Goal: Task Accomplishment & Management: Manage account settings

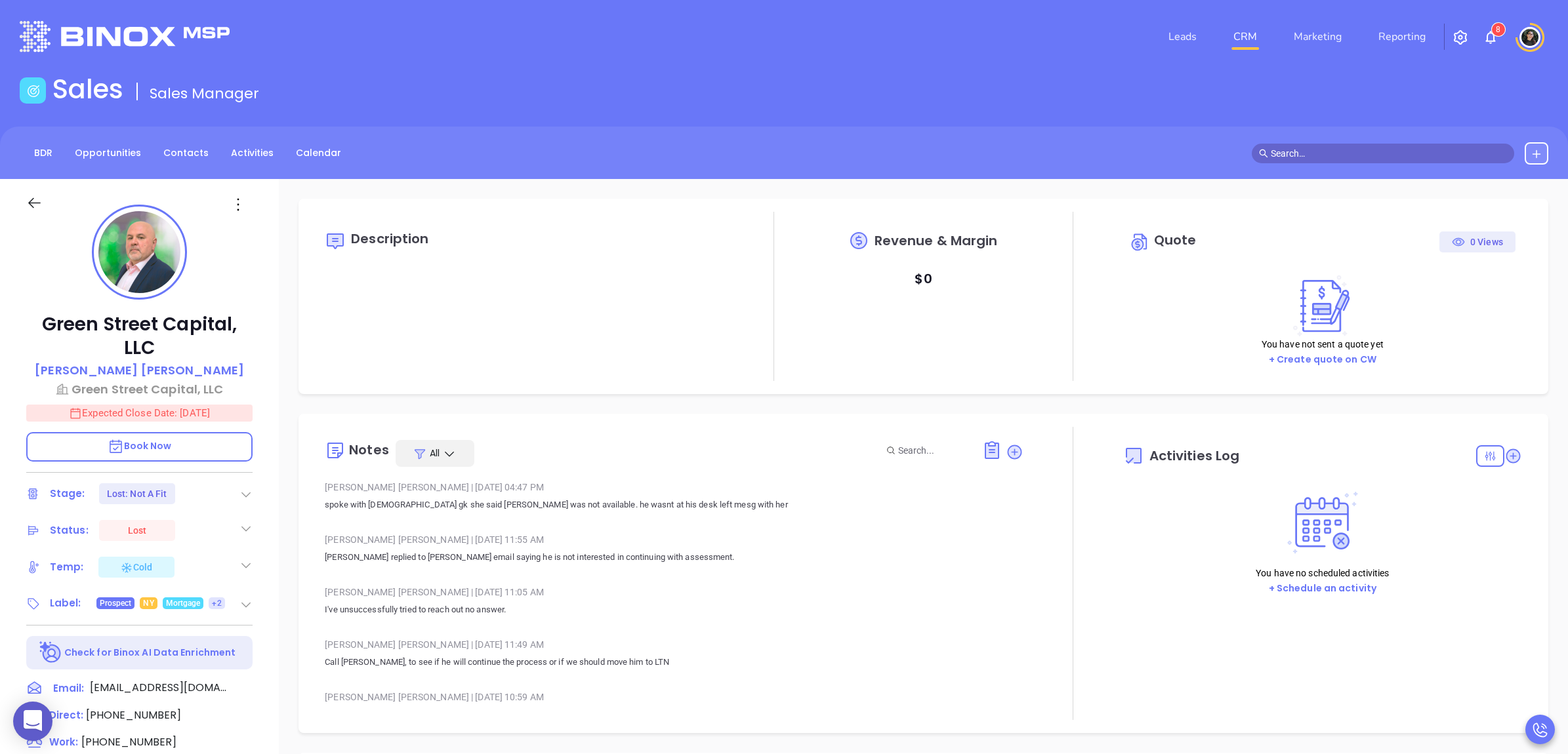
type input "[DATE]"
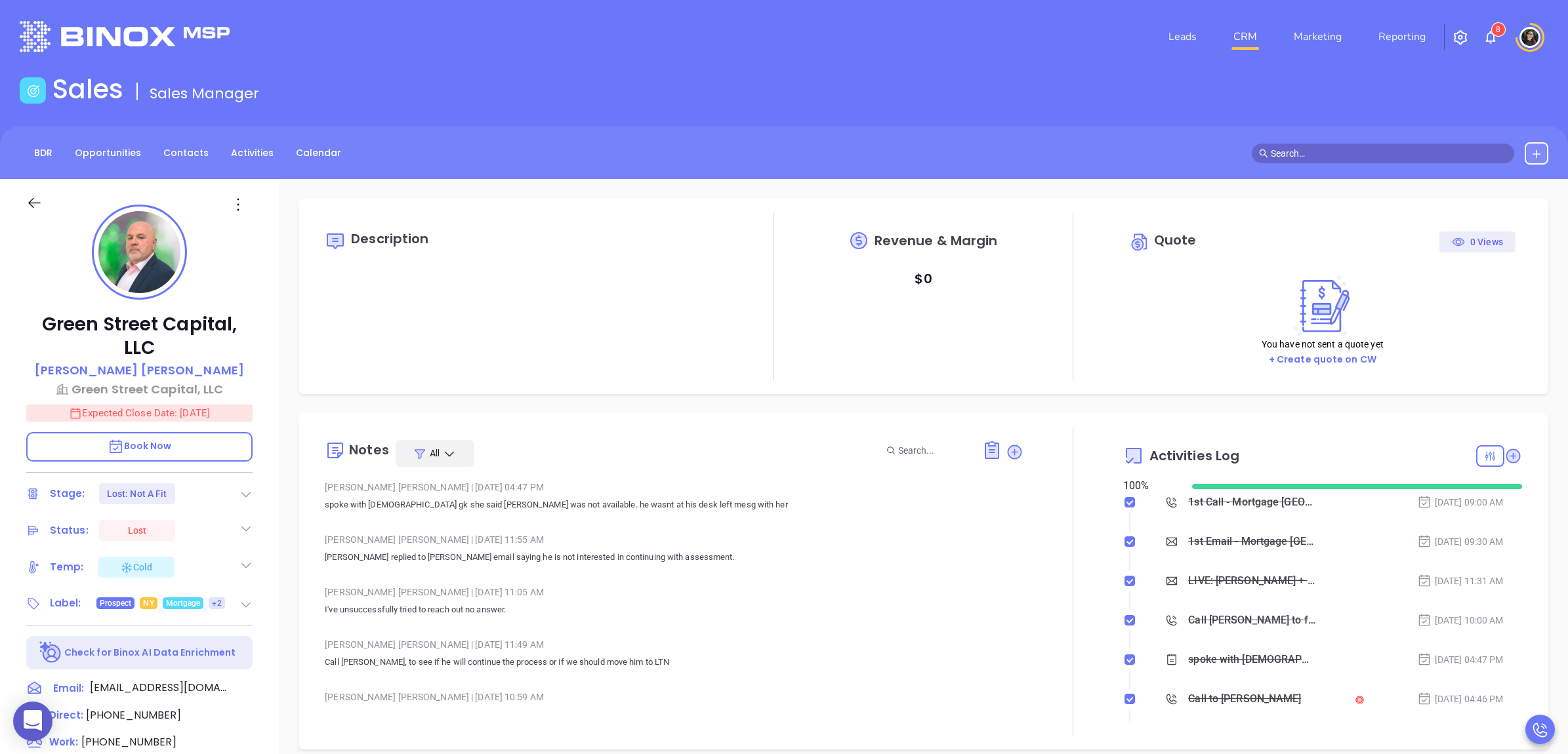
scroll to position [381, 0]
click at [1233, 42] on link "CRM" at bounding box center [1245, 36] width 34 height 26
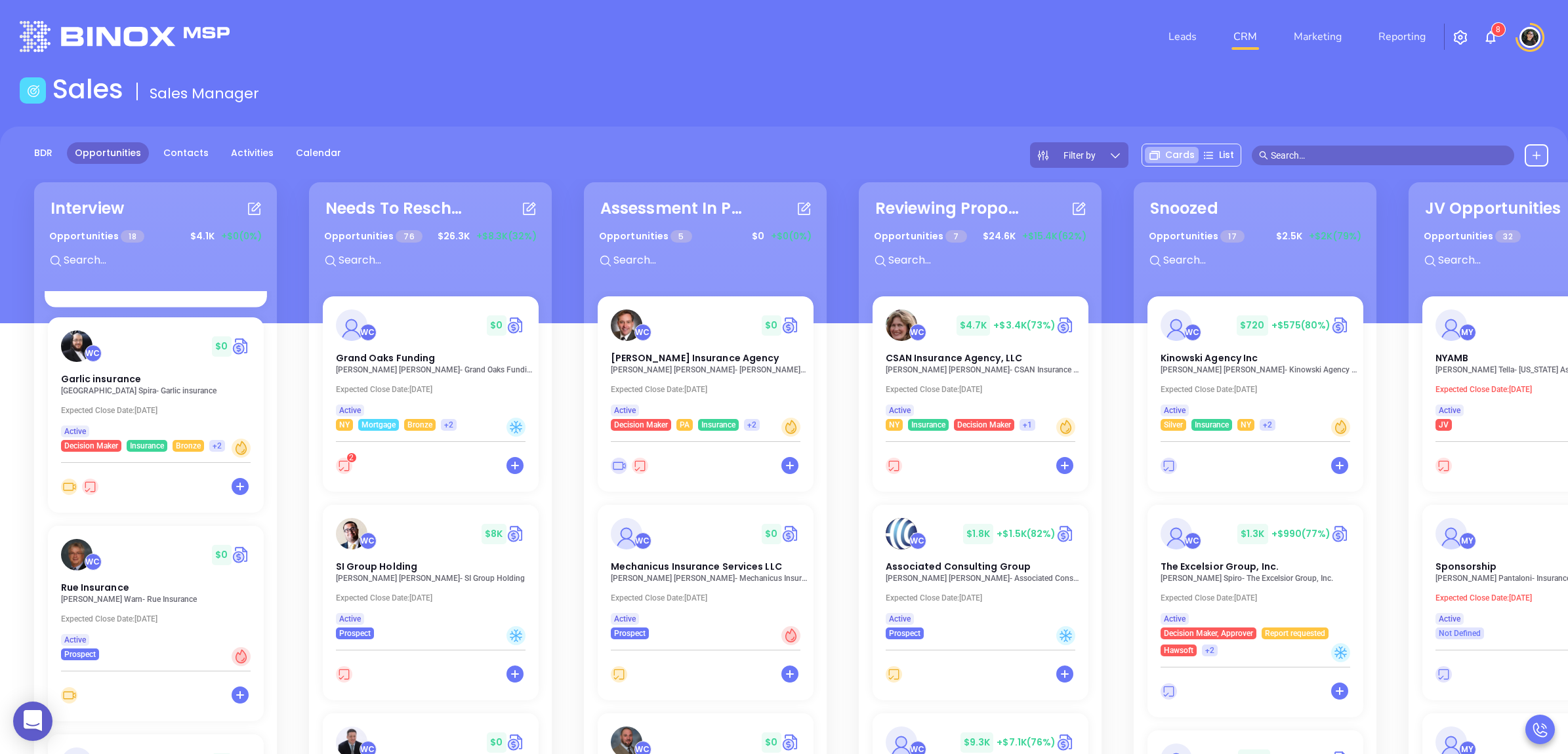
scroll to position [491, 0]
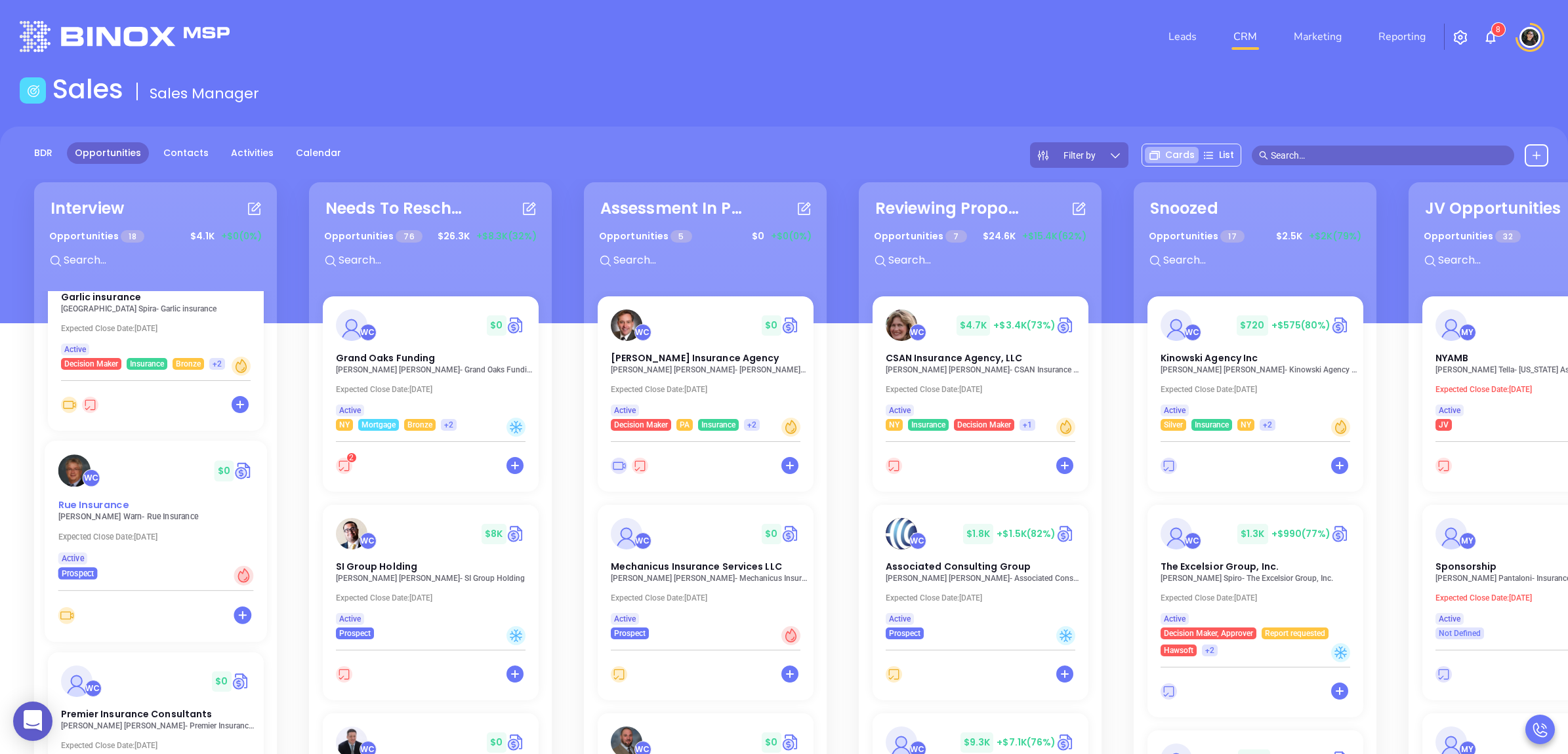
click at [98, 494] on div "WC $ 0 Rue Insurance" at bounding box center [155, 483] width 211 height 57
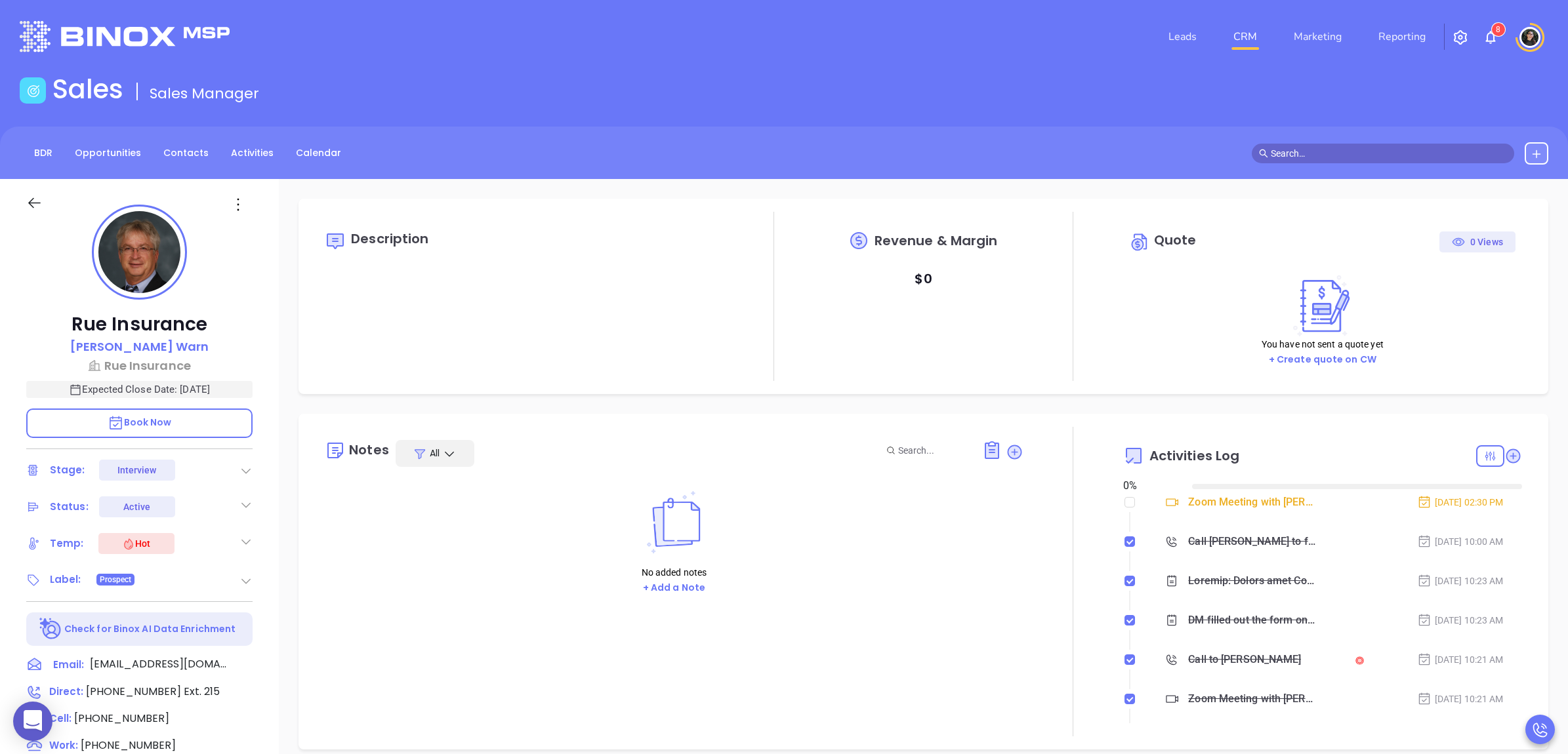
type input "[DATE]"
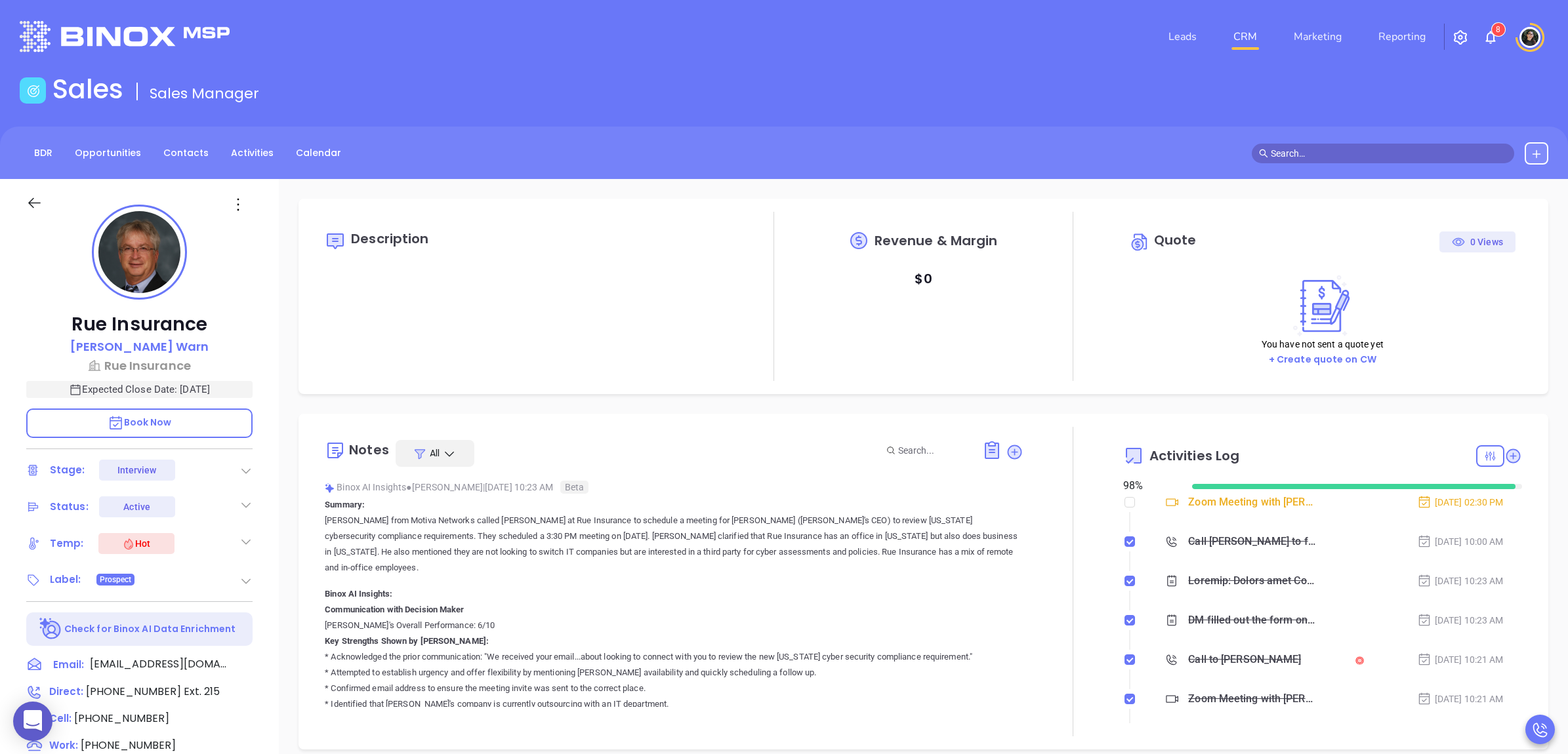
type input "[PERSON_NAME]"
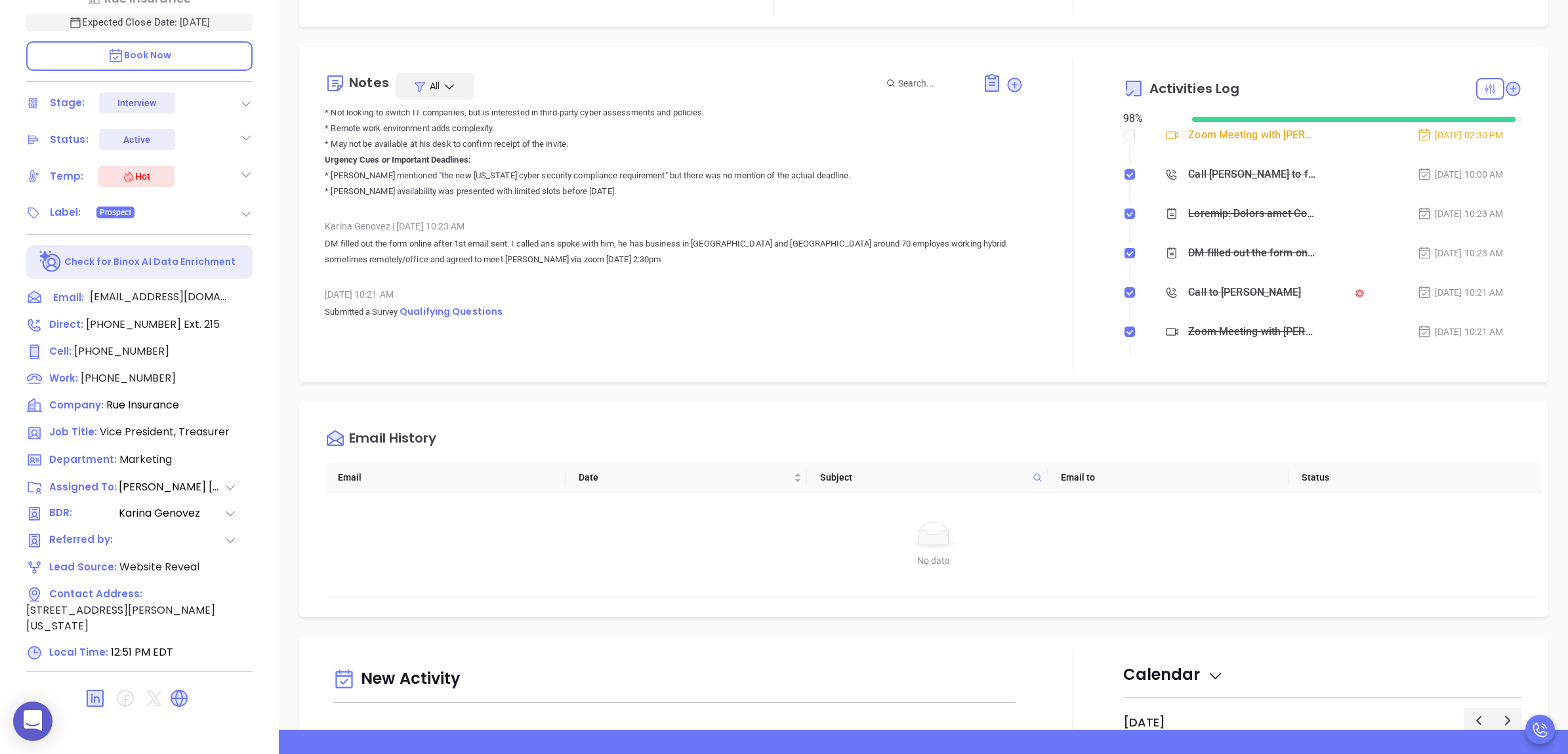
scroll to position [574, 0]
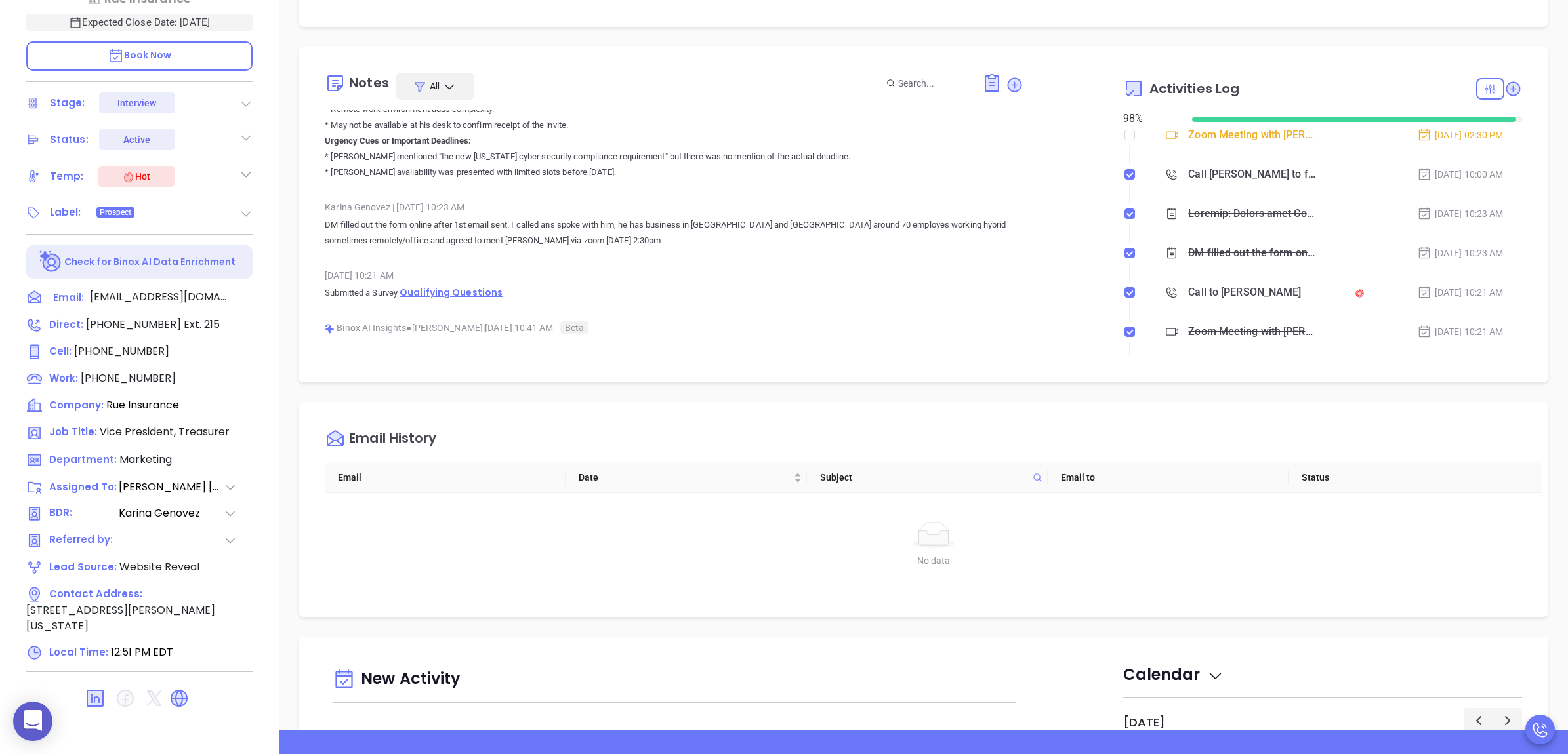
click at [470, 294] on span "Qualifying Questions" at bounding box center [451, 292] width 103 height 13
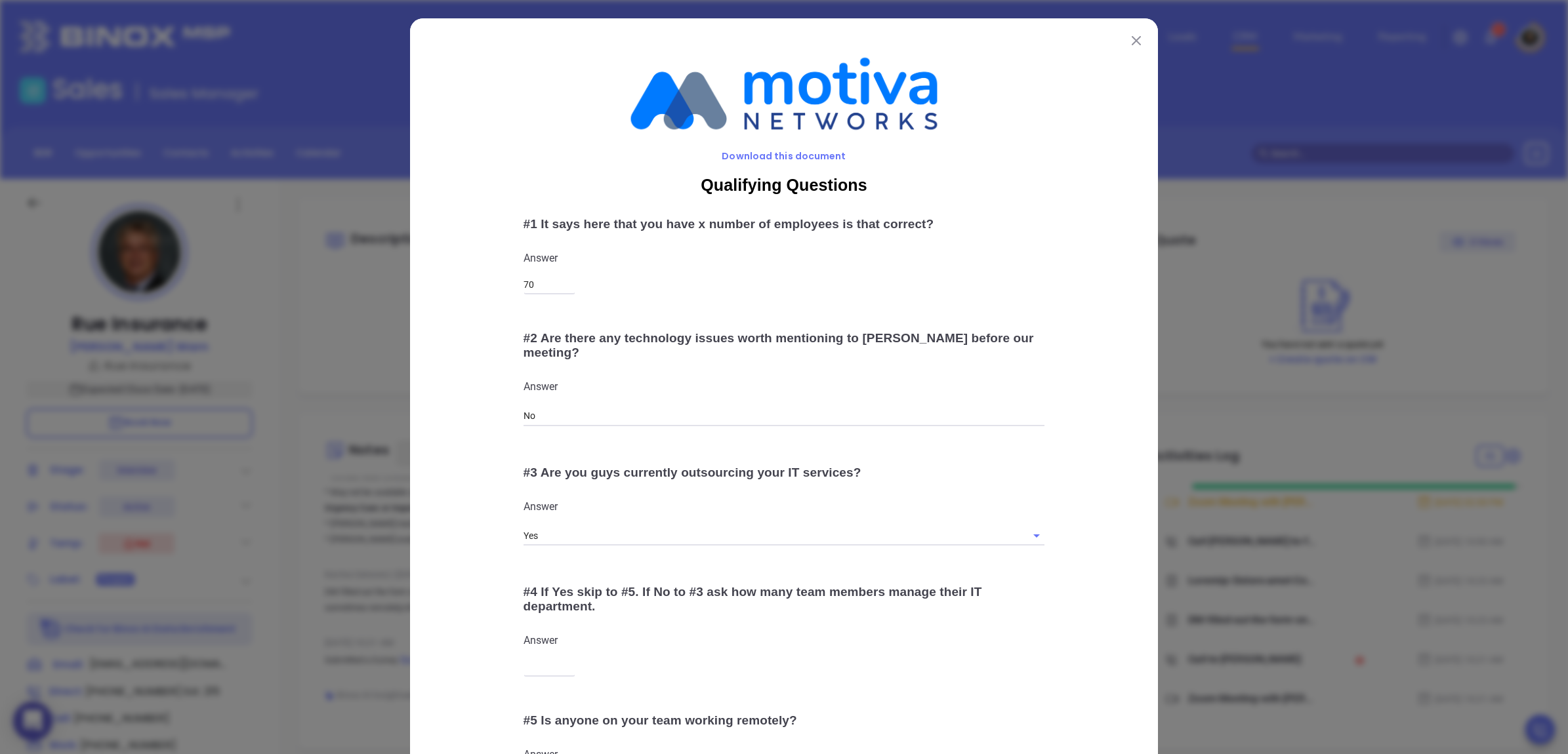
drag, startPoint x: 1171, startPoint y: 118, endPoint x: 1106, endPoint y: 112, distance: 65.3
click at [1158, 113] on div "Download this document Qualifying Questions # 1 It says here that you have x nu…" at bounding box center [784, 377] width 1568 height 754
click at [1106, 112] on img at bounding box center [784, 94] width 692 height 98
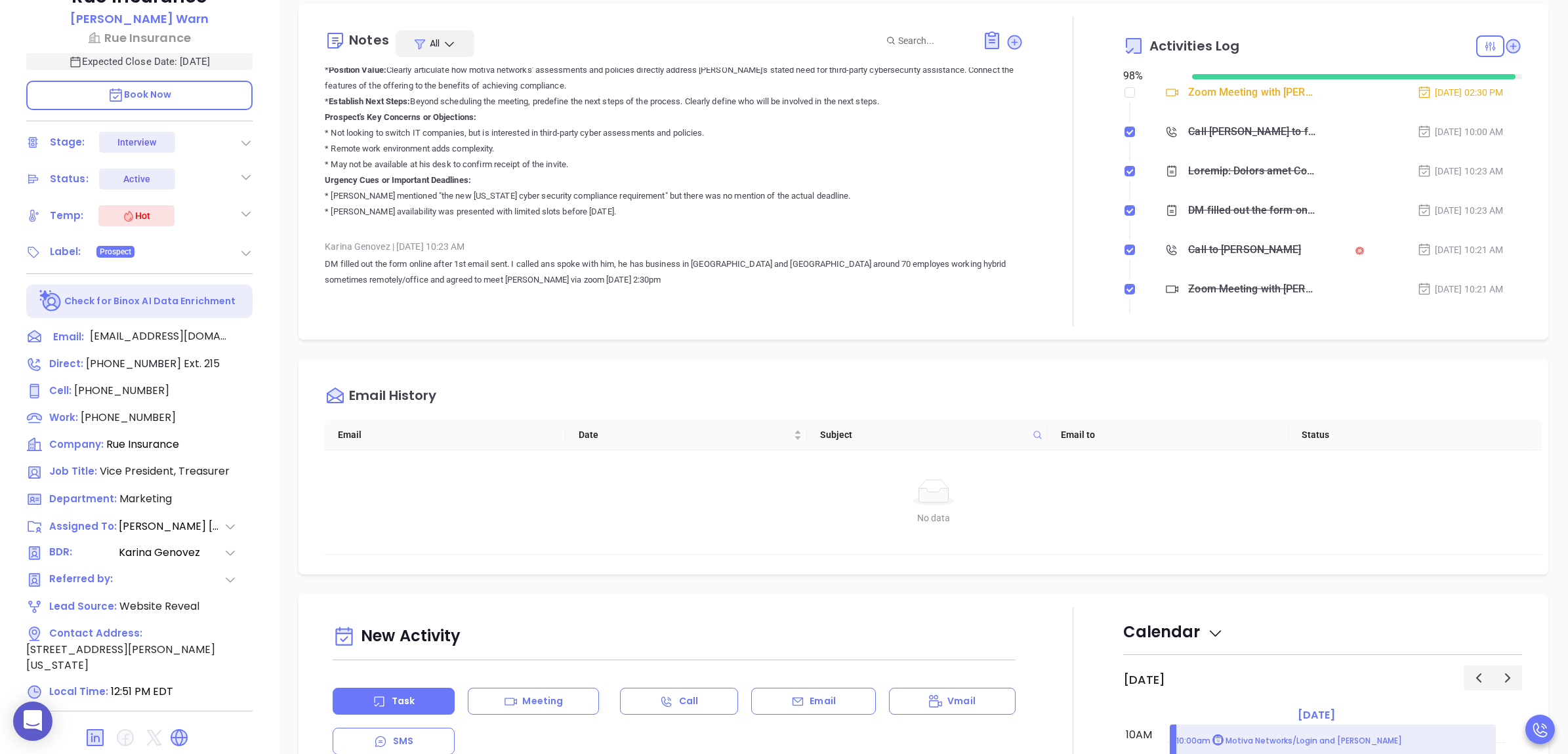
scroll to position [574, 0]
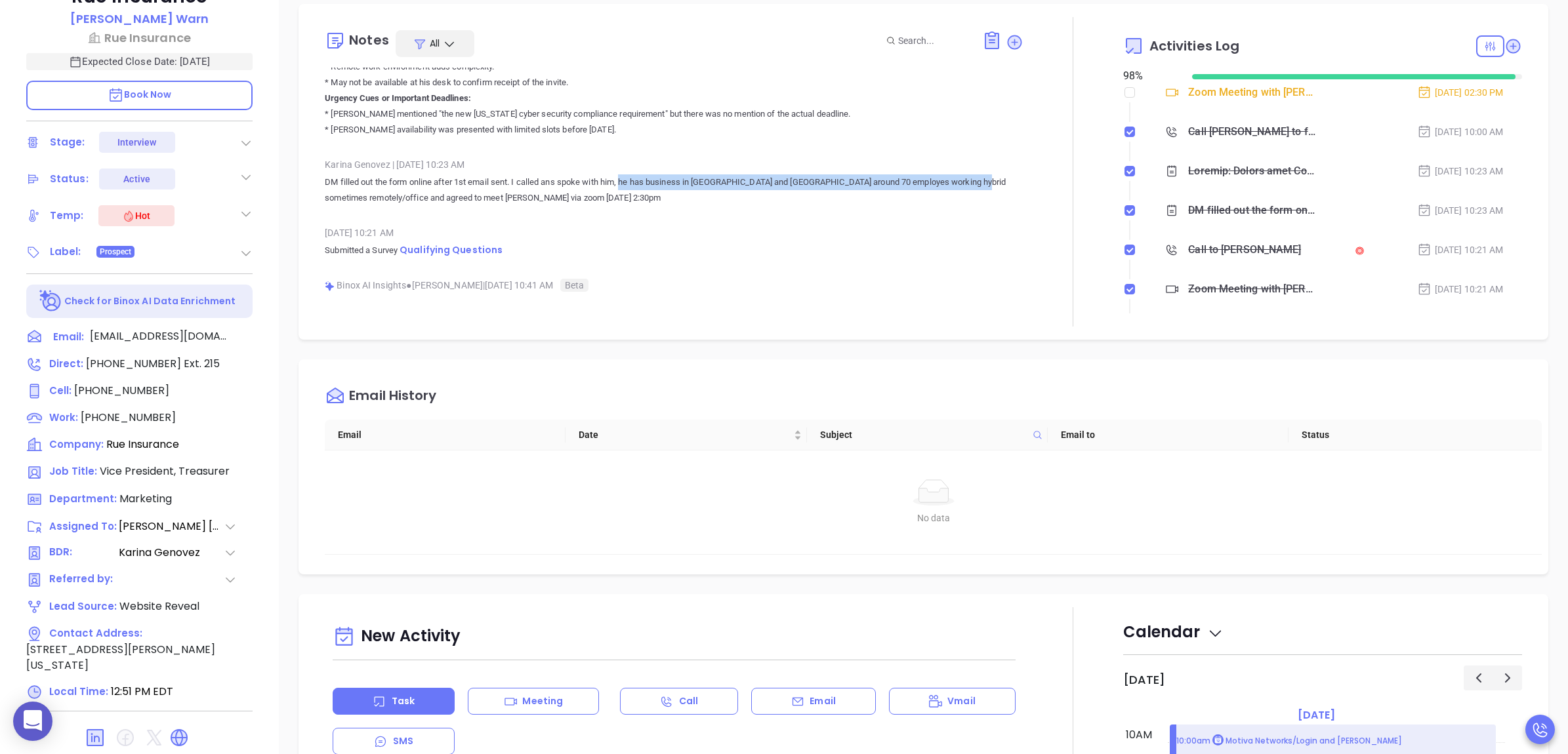
copy p "he has business in NY and NJ around 70 employes working hybrid sometimes remote…"
drag, startPoint x: 624, startPoint y: 180, endPoint x: 983, endPoint y: 186, distance: 359.1
click at [983, 186] on p "DM filled out the form online after 1st email sent. I called ans spoke with him…" at bounding box center [673, 190] width 698 height 31
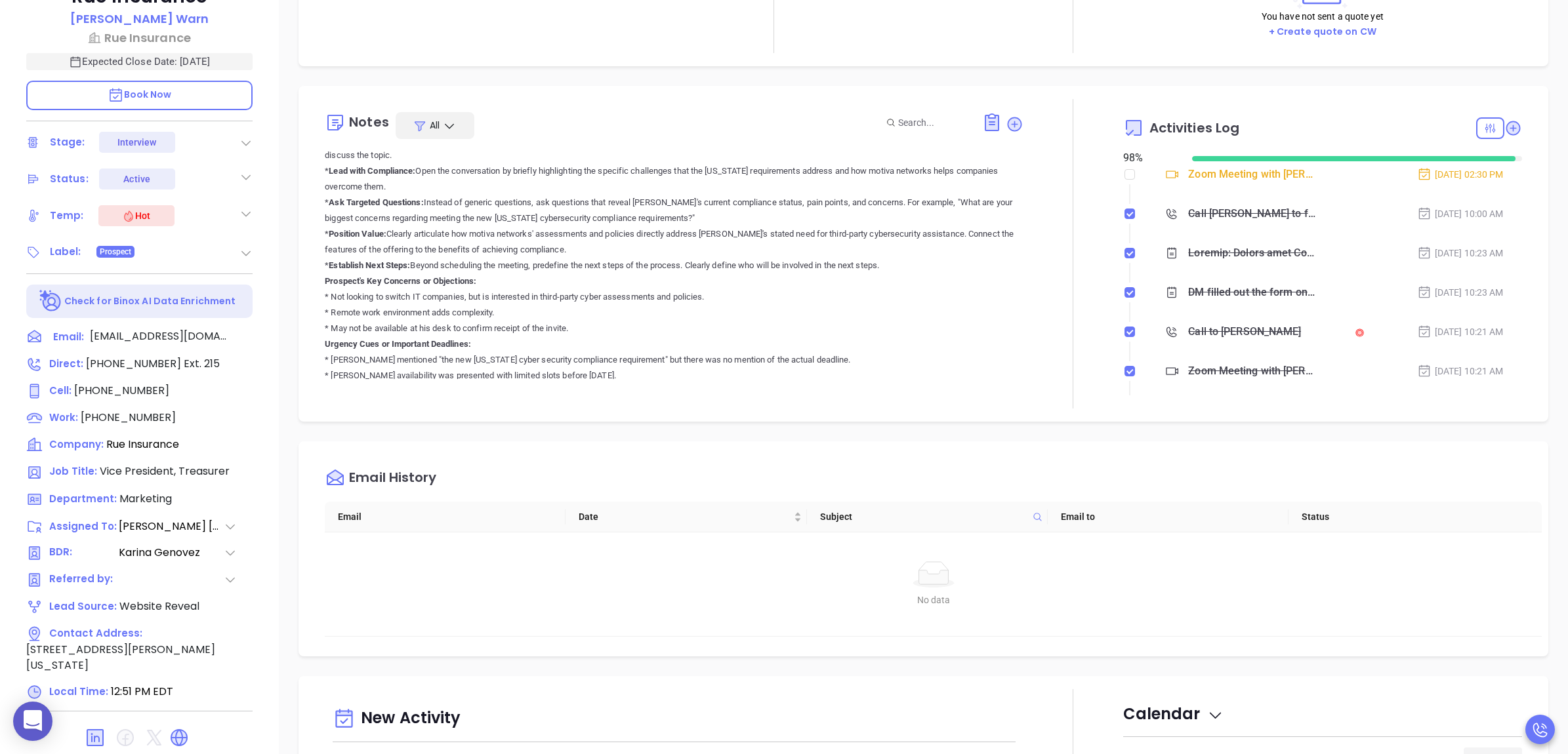
scroll to position [656, 0]
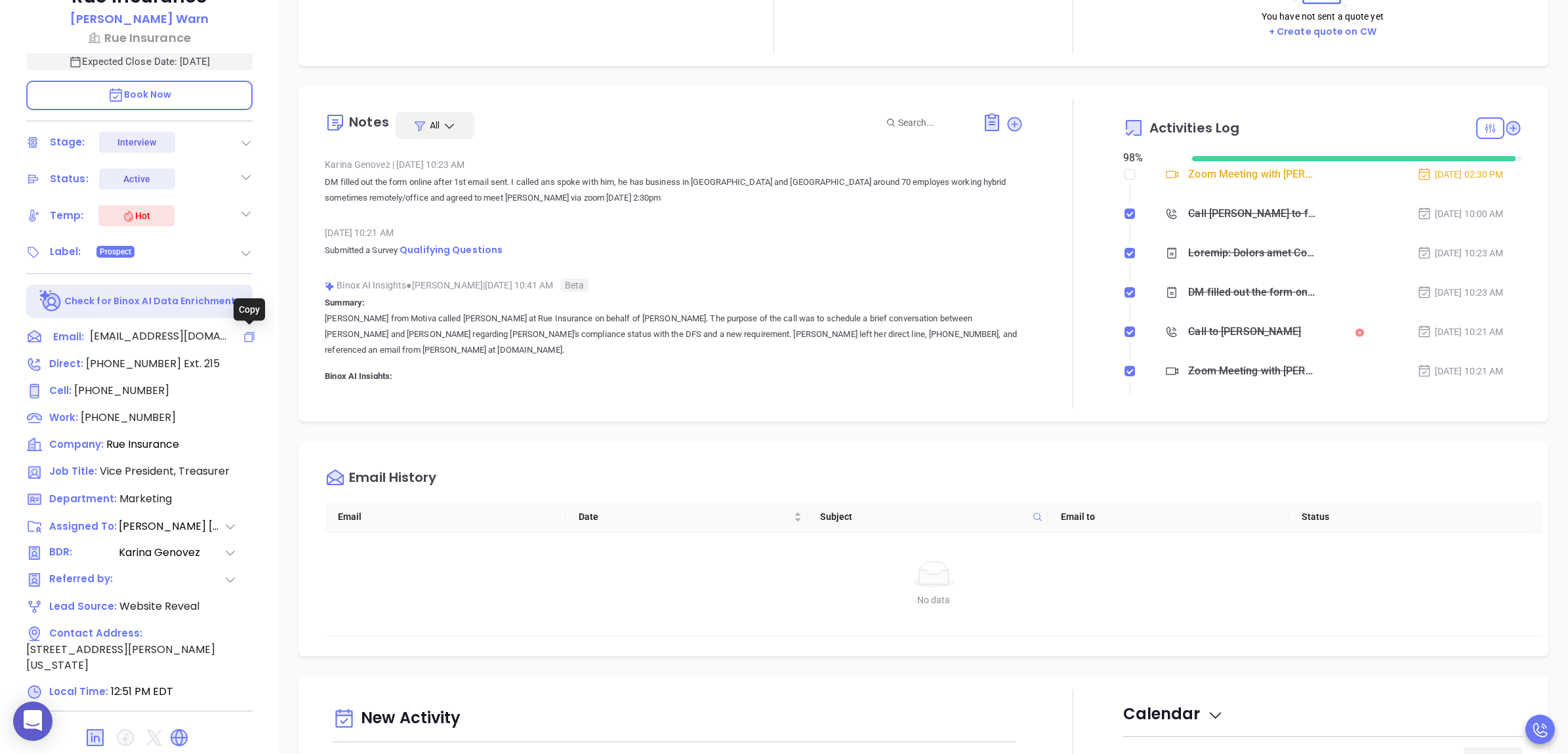
drag, startPoint x: 246, startPoint y: 332, endPoint x: 1063, endPoint y: 1, distance: 881.5
click at [246, 332] on icon at bounding box center [249, 337] width 13 height 13
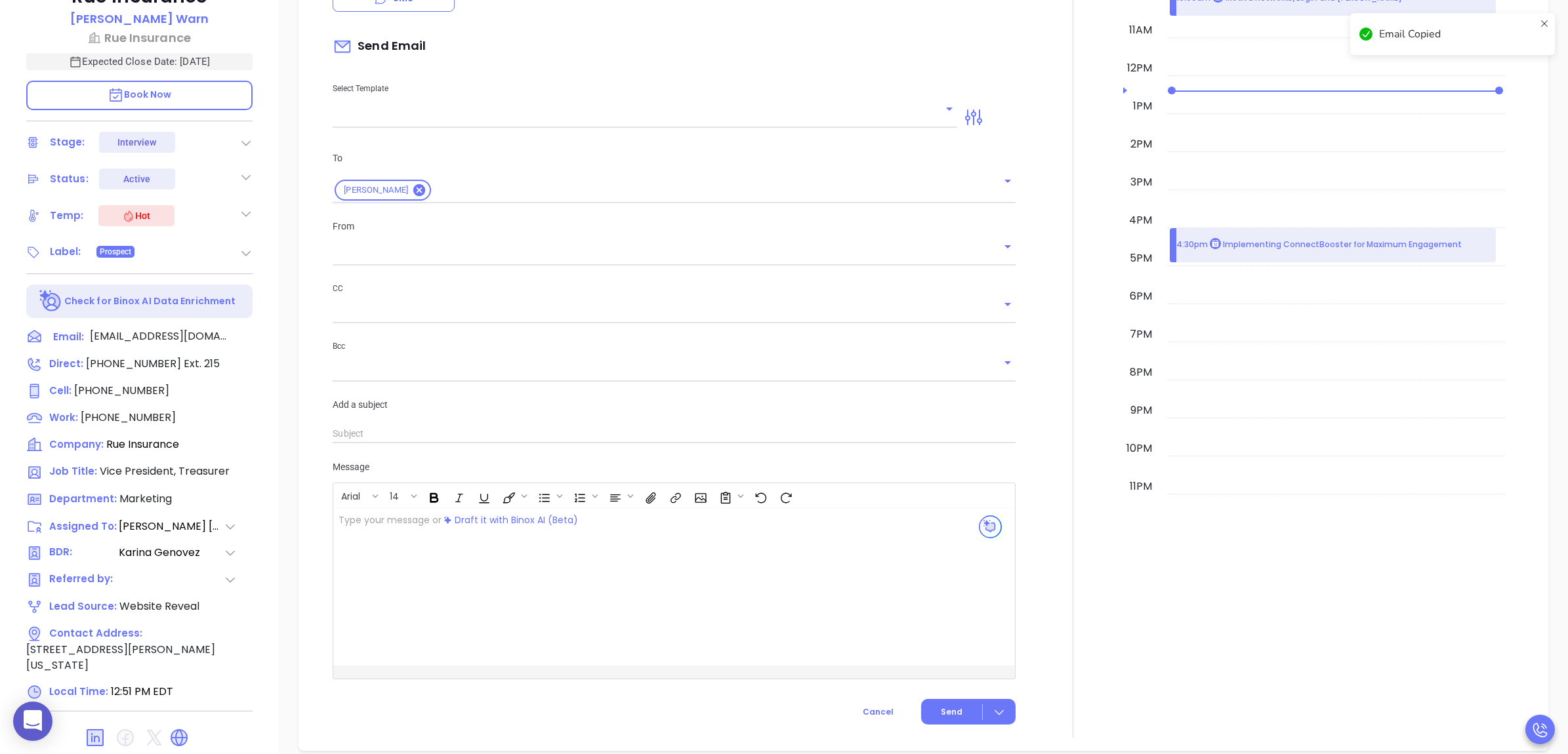
scroll to position [178, 0]
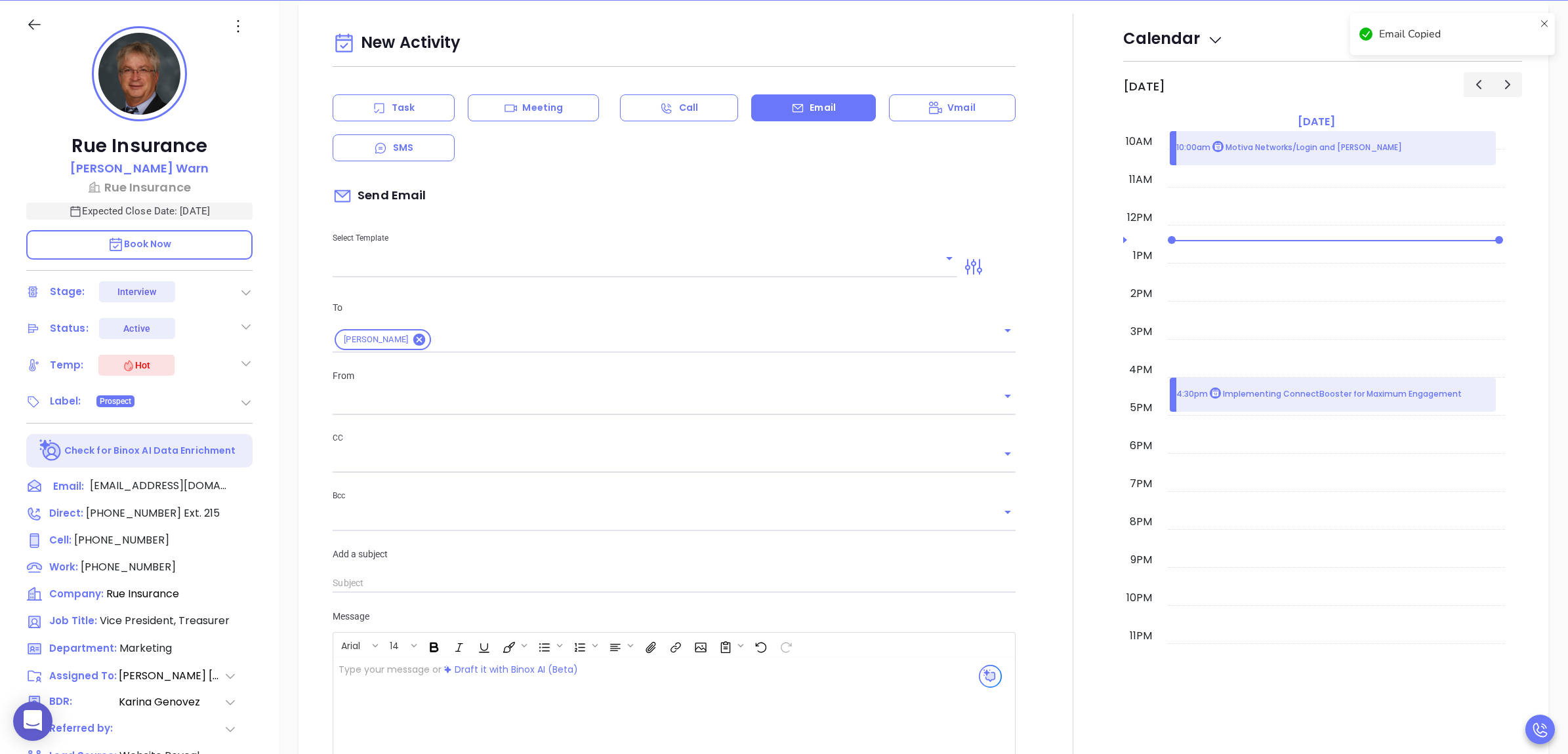
type input "[PERSON_NAME]"
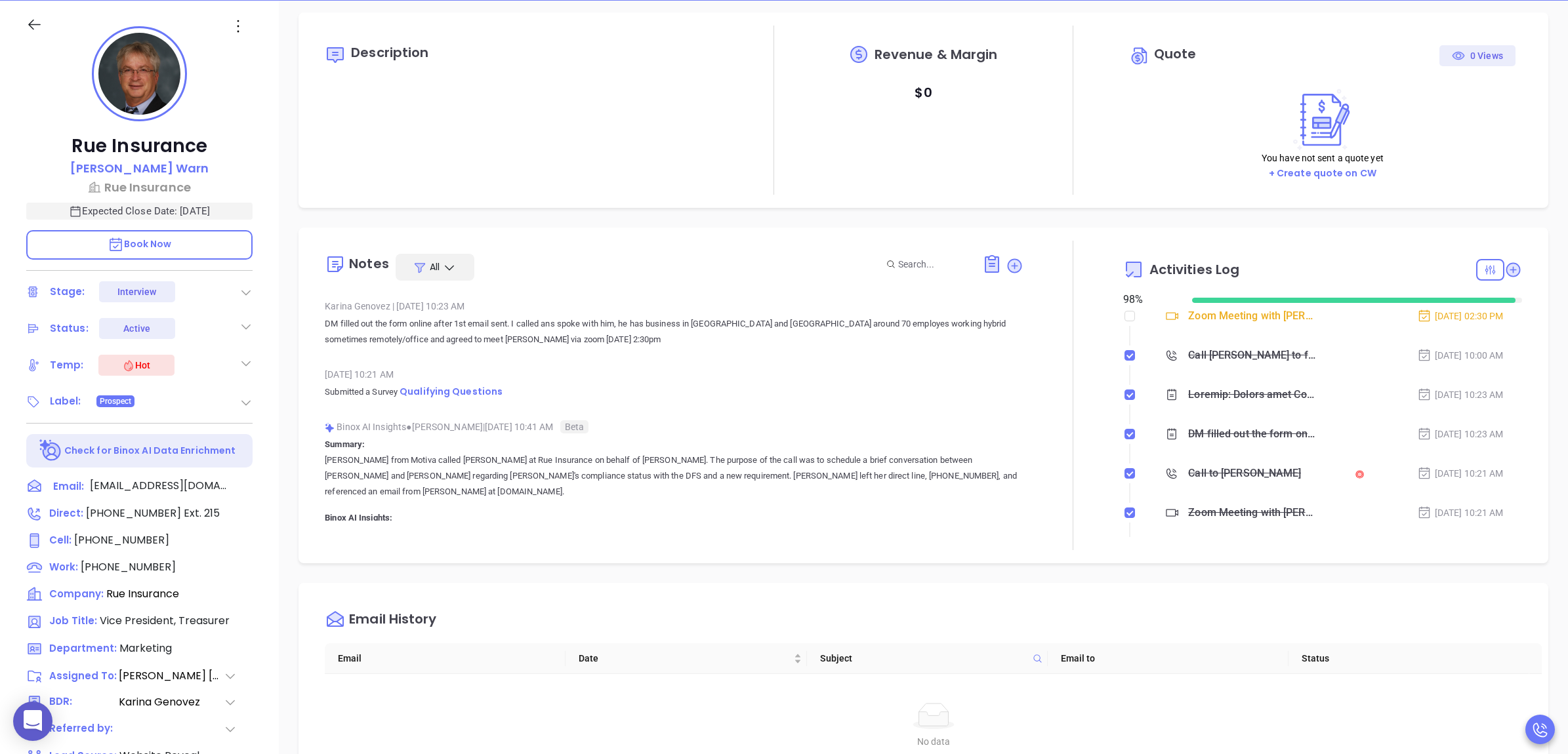
scroll to position [0, 0]
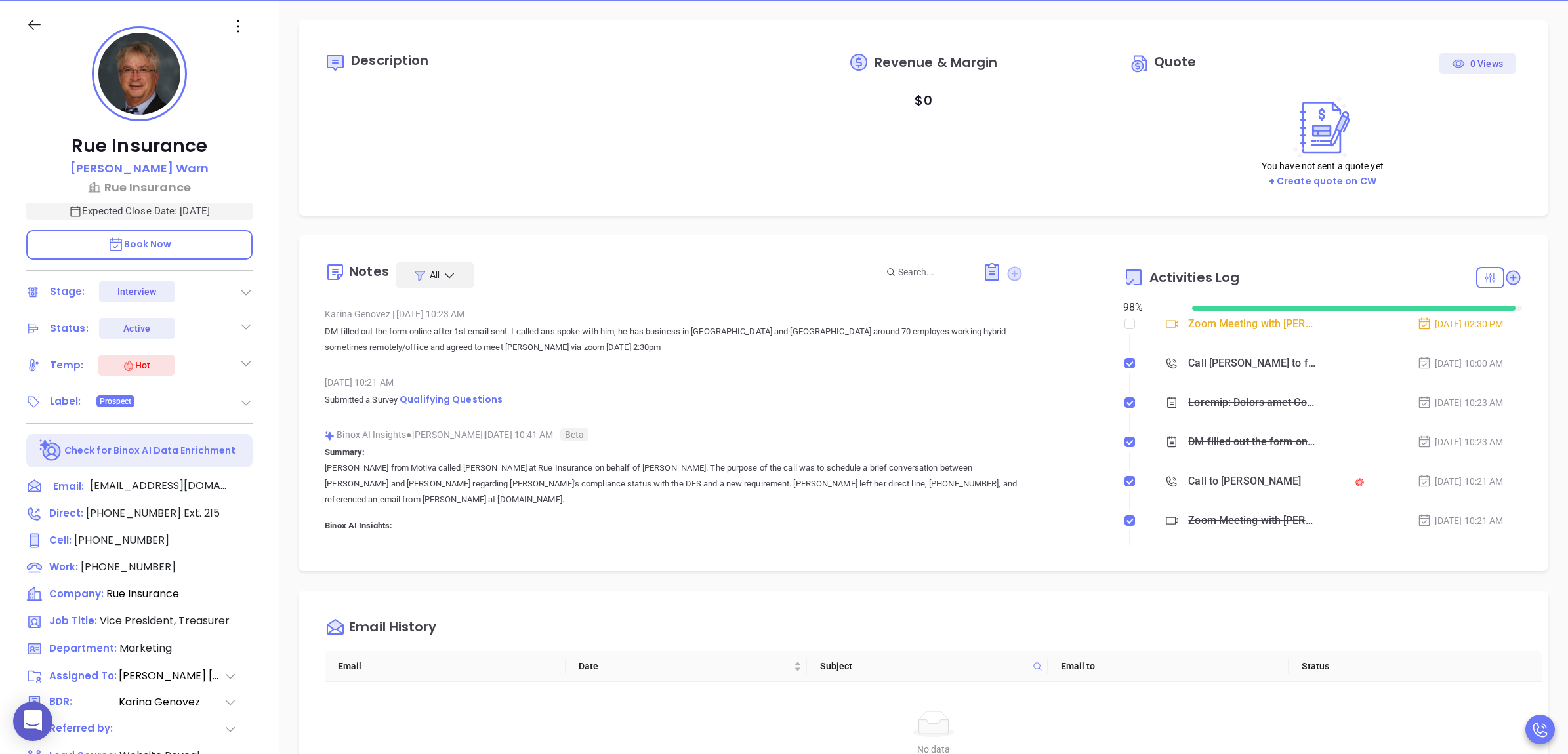
click at [1007, 277] on icon at bounding box center [1014, 273] width 14 height 14
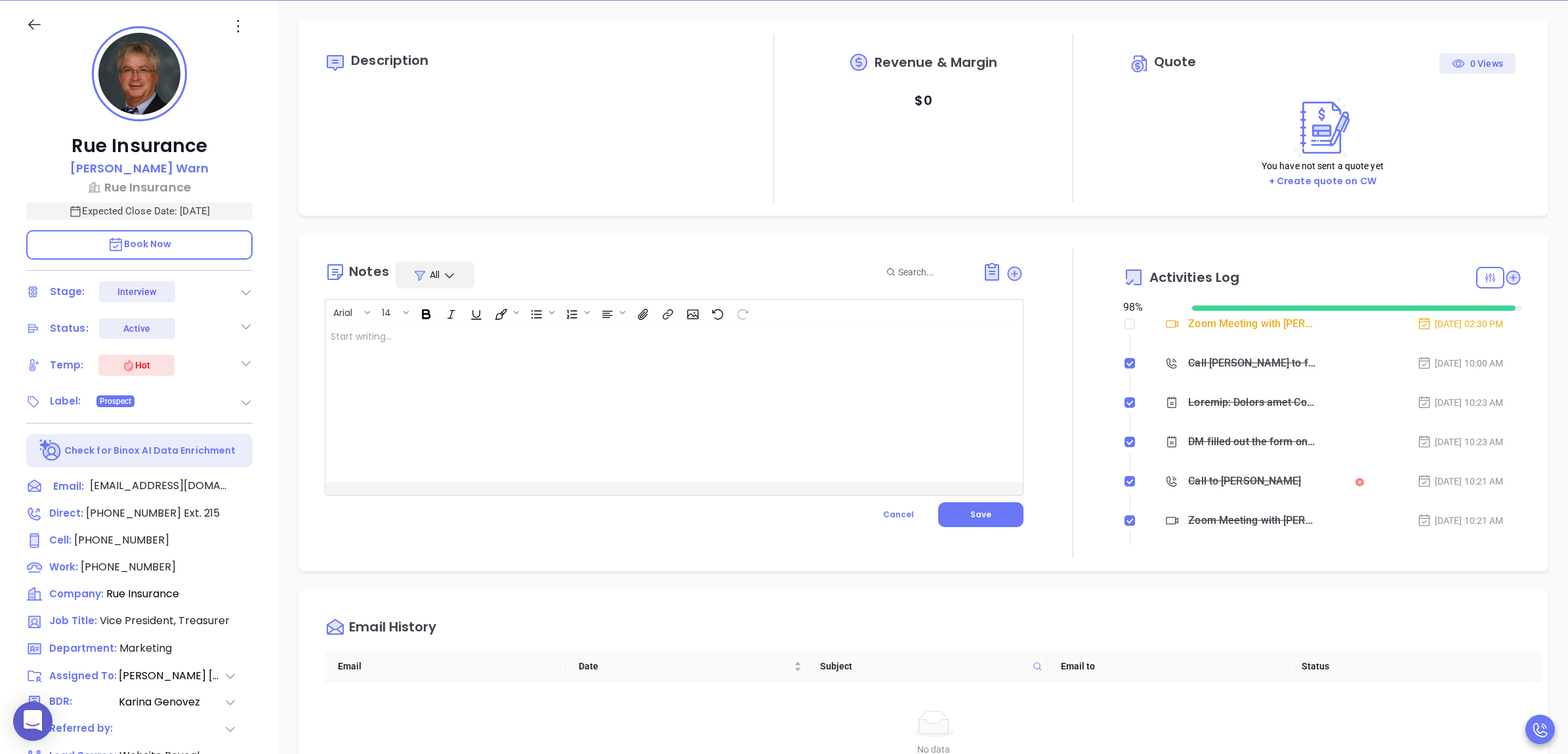
click at [740, 366] on div at bounding box center [650, 403] width 648 height 157
click at [992, 509] on button "Save" at bounding box center [980, 515] width 85 height 25
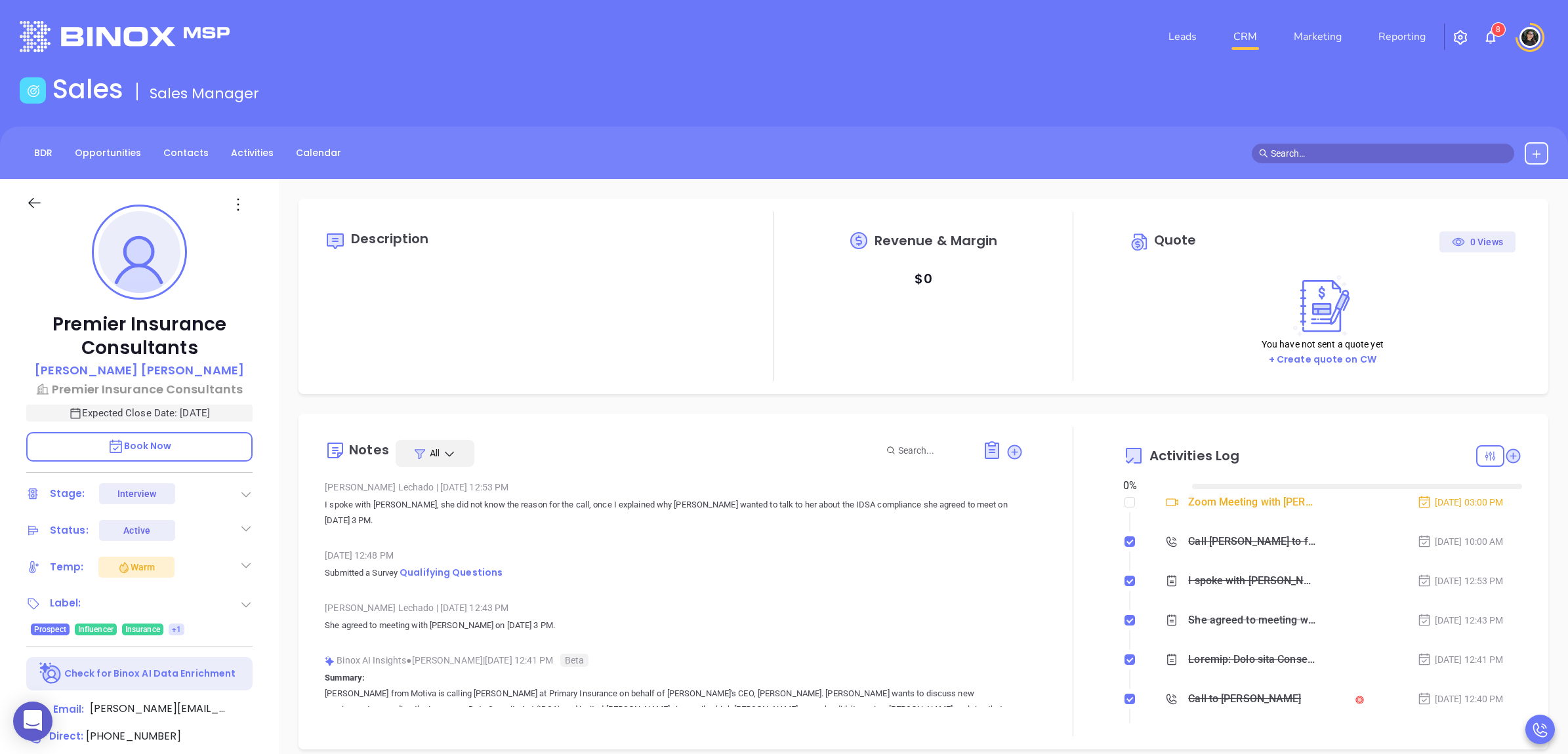
type input "[DATE]"
type input "[PERSON_NAME]"
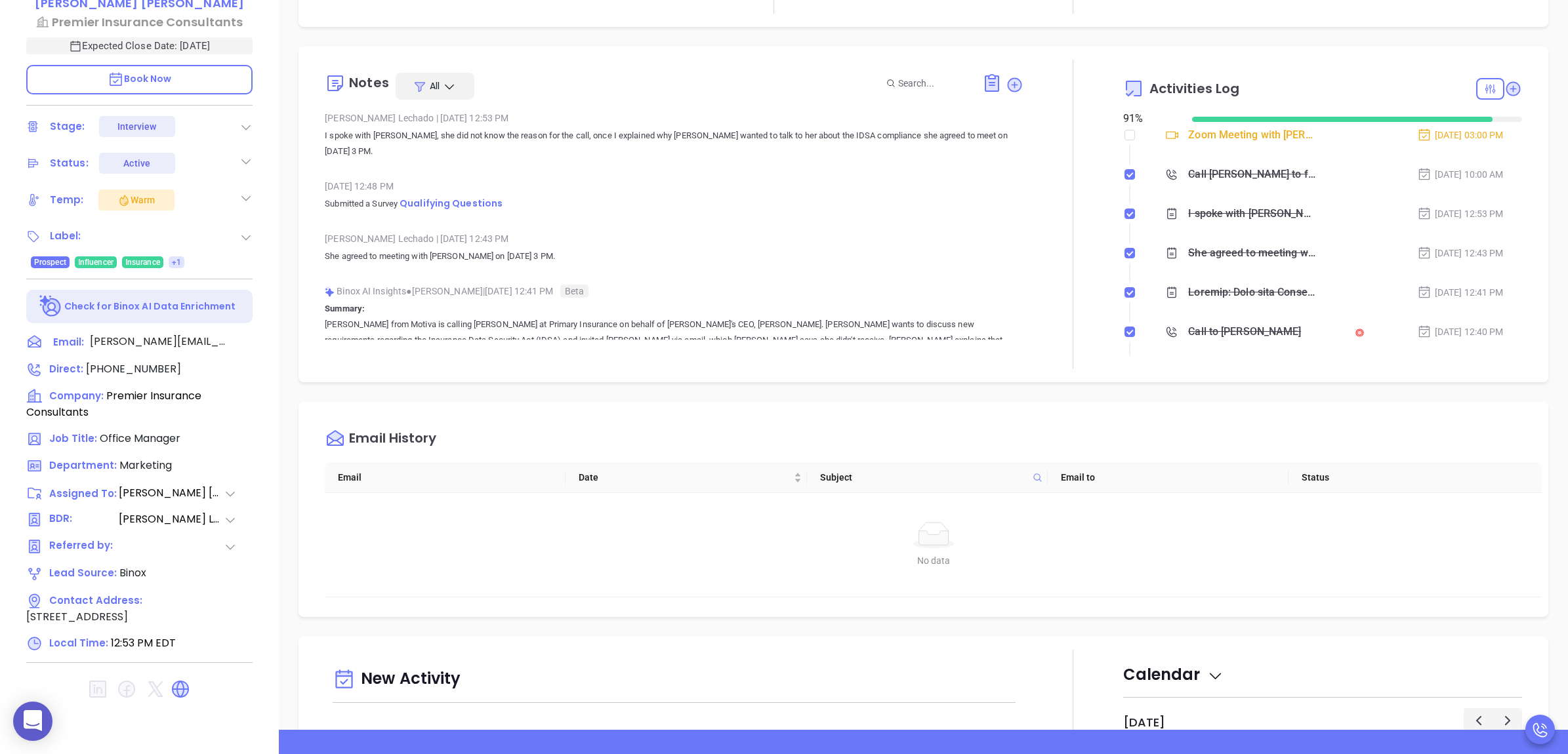
scroll to position [0, 0]
click at [478, 199] on span "Qualifying Questions" at bounding box center [451, 205] width 103 height 13
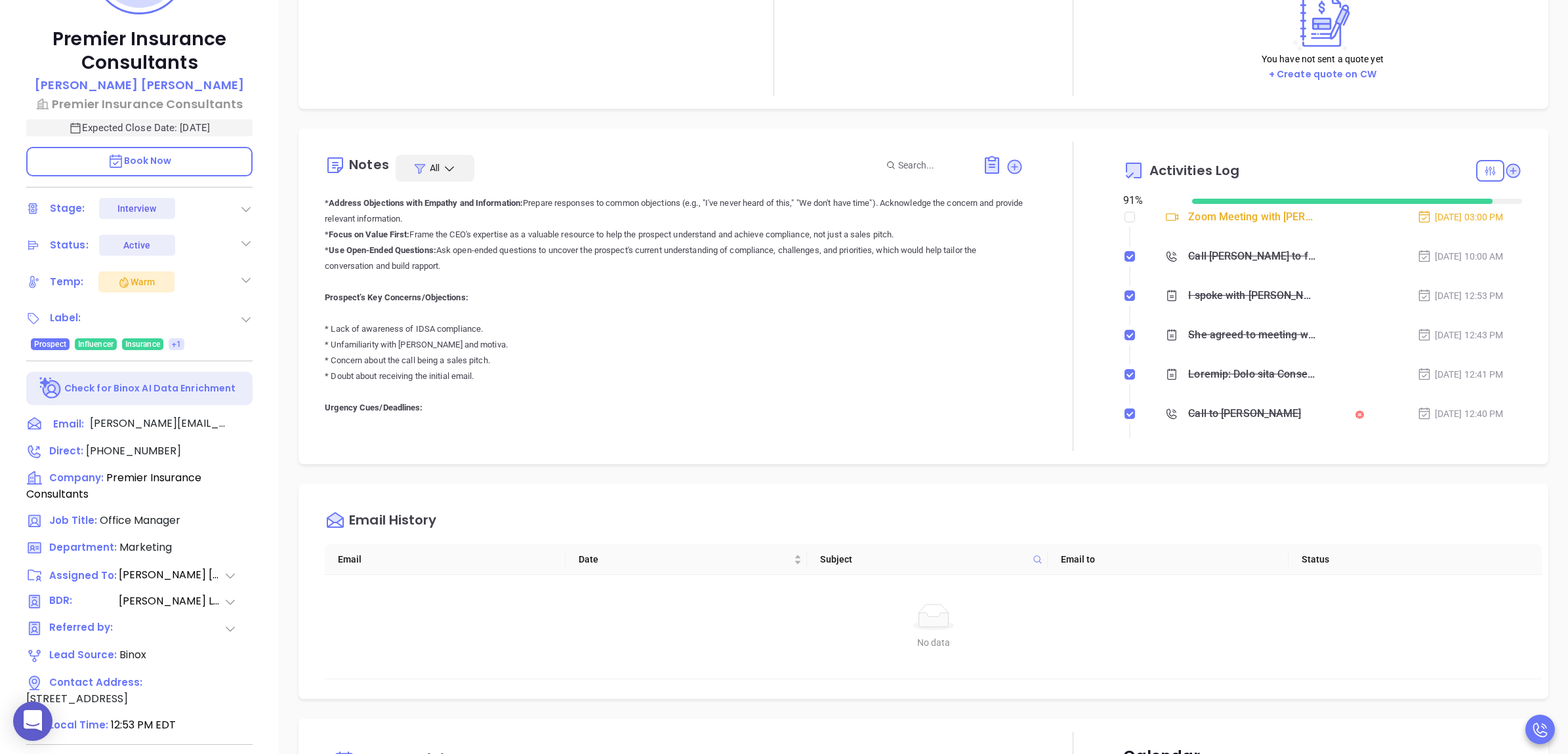
scroll to position [760, 0]
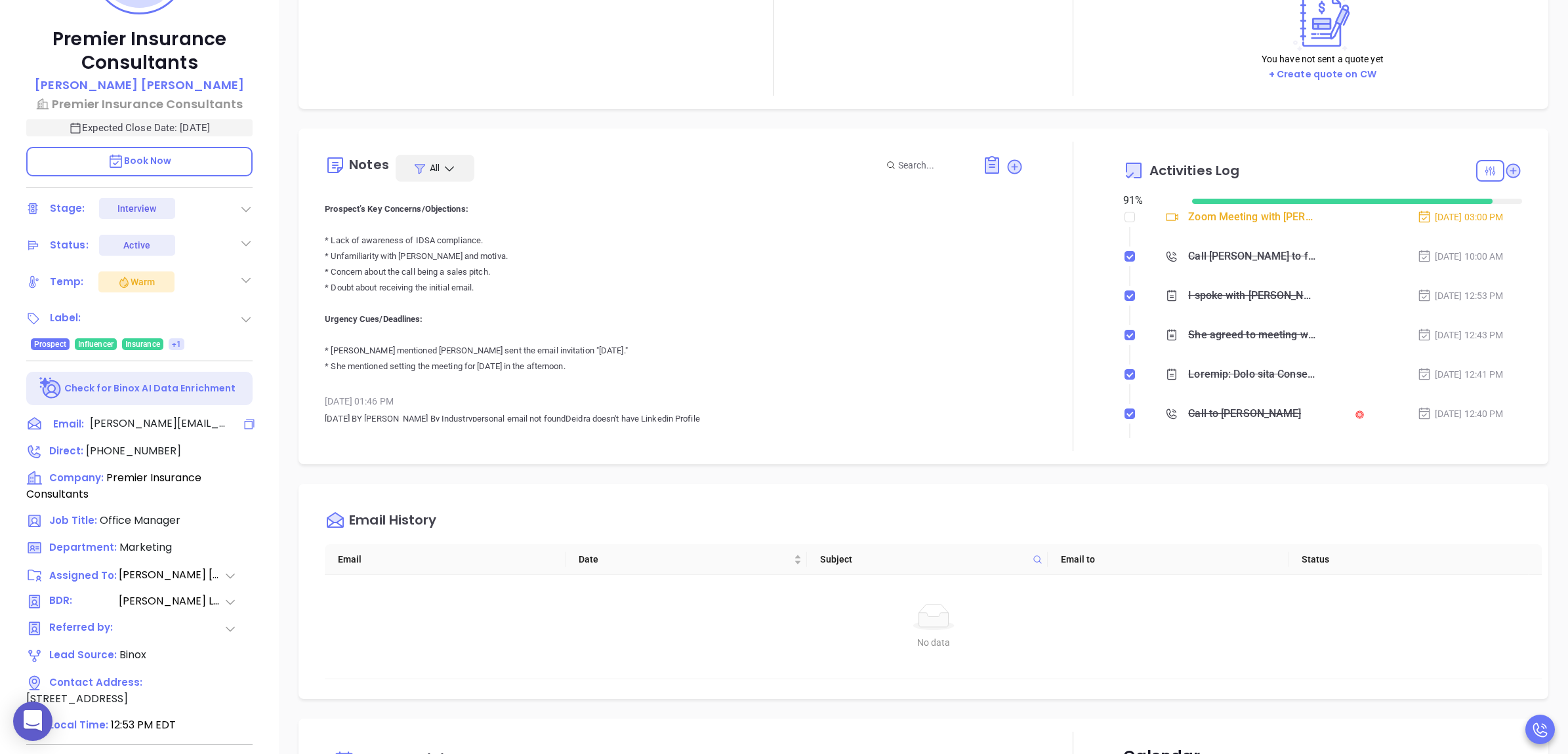
drag, startPoint x: 248, startPoint y: 421, endPoint x: 1219, endPoint y: 123, distance: 1015.7
click at [248, 421] on icon at bounding box center [249, 424] width 13 height 13
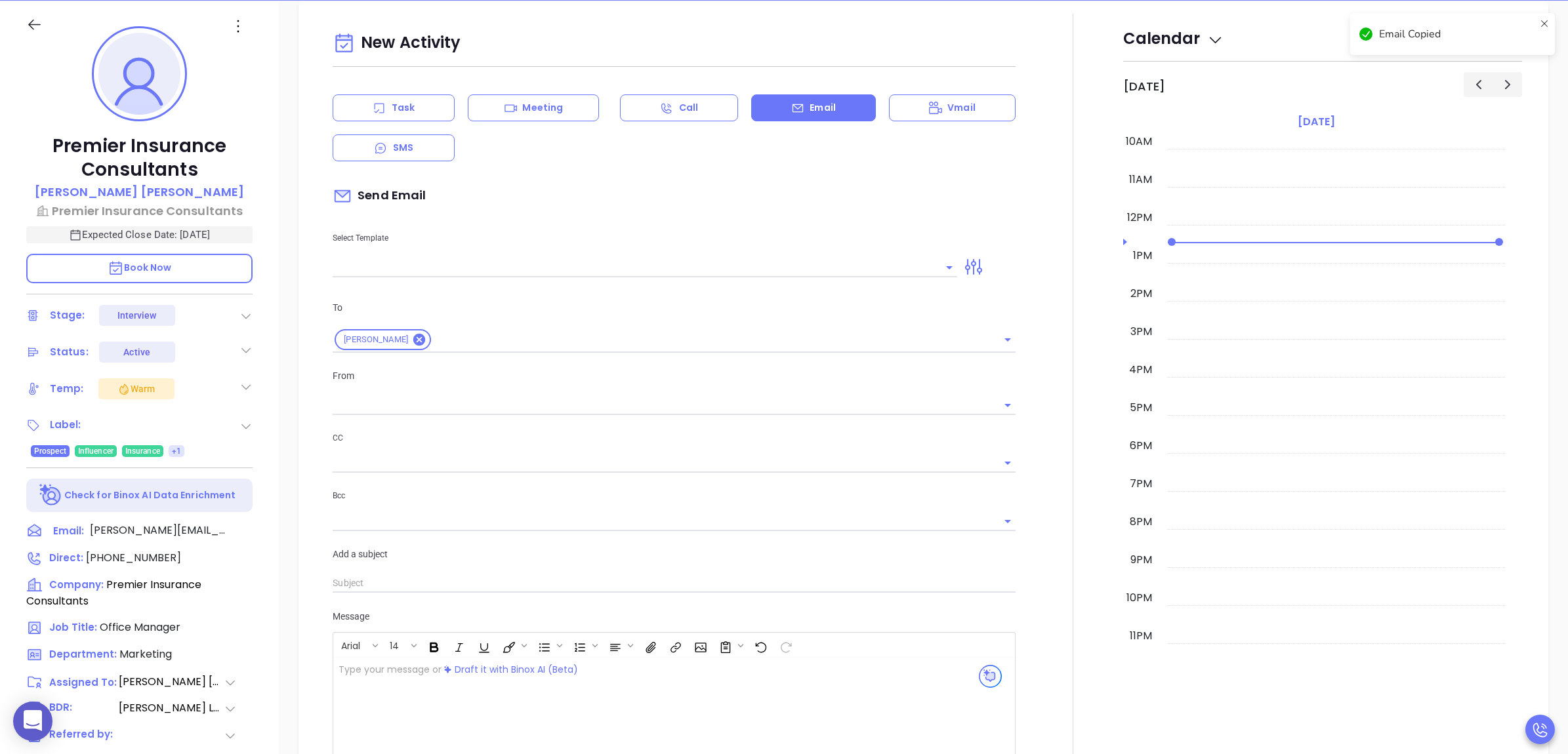
type input "[PERSON_NAME]"
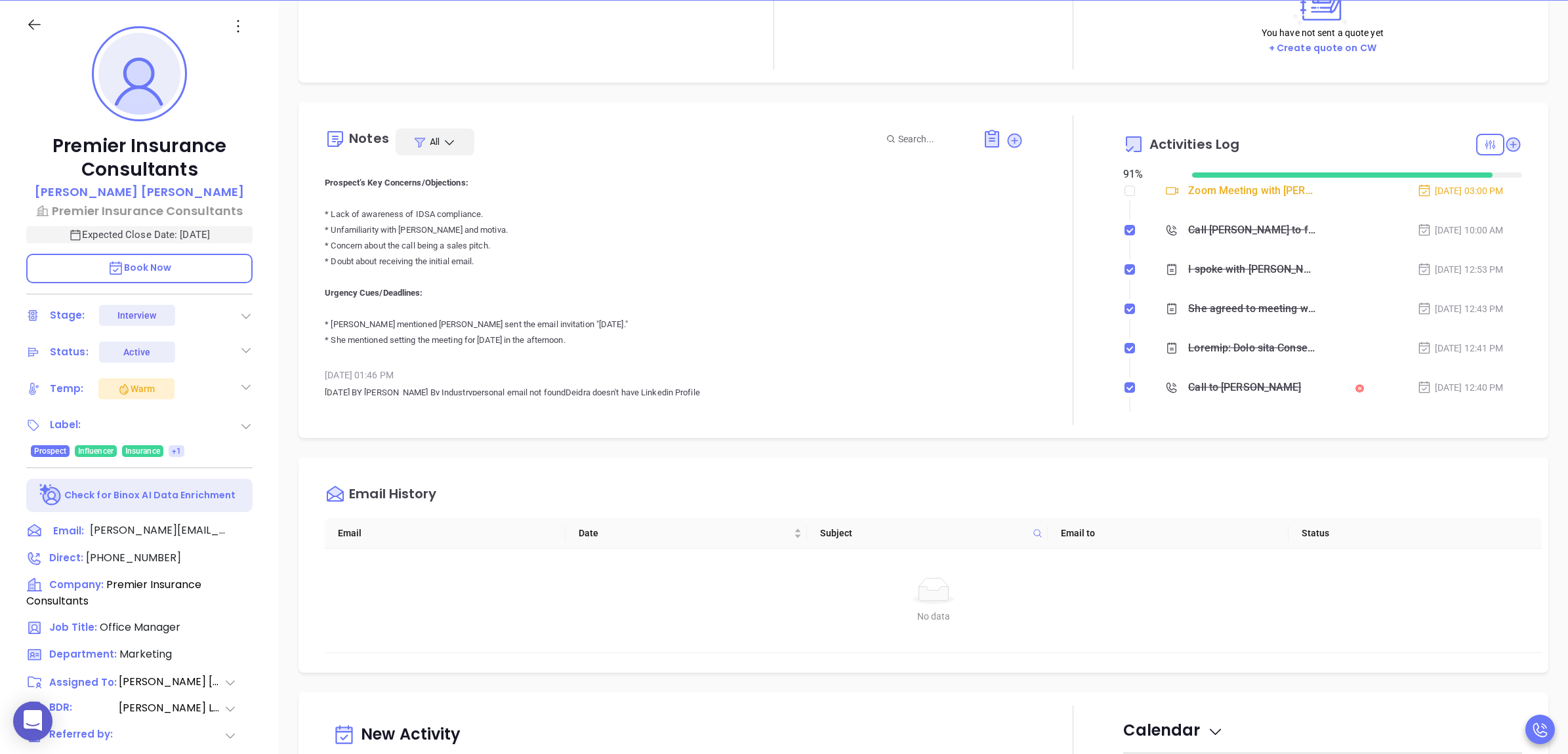
scroll to position [0, 0]
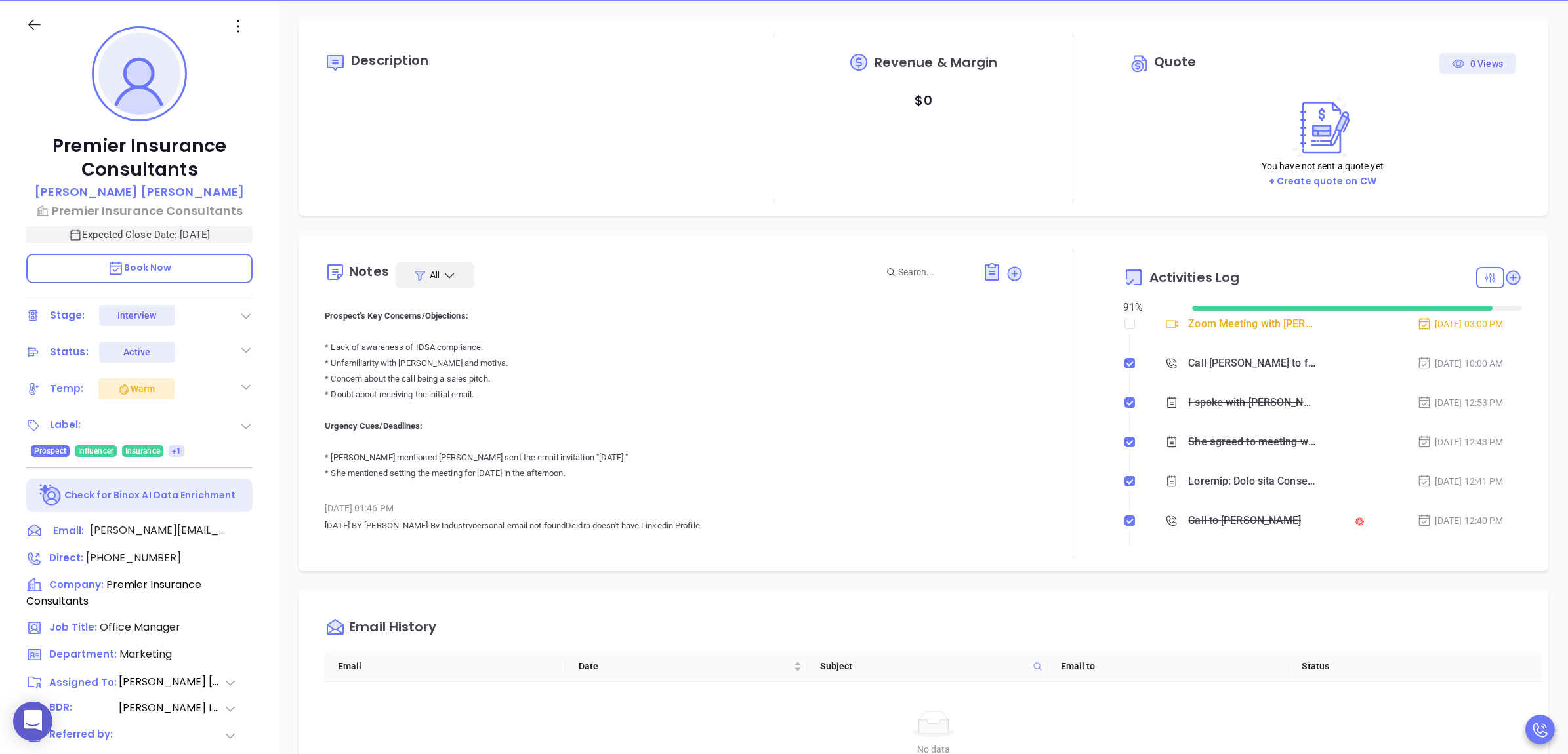
click at [1014, 275] on div "Notes All [PERSON_NAME] | [DATE] 12:53 PM I spoke with [PERSON_NAME], she did n…" at bounding box center [923, 403] width 1223 height 310
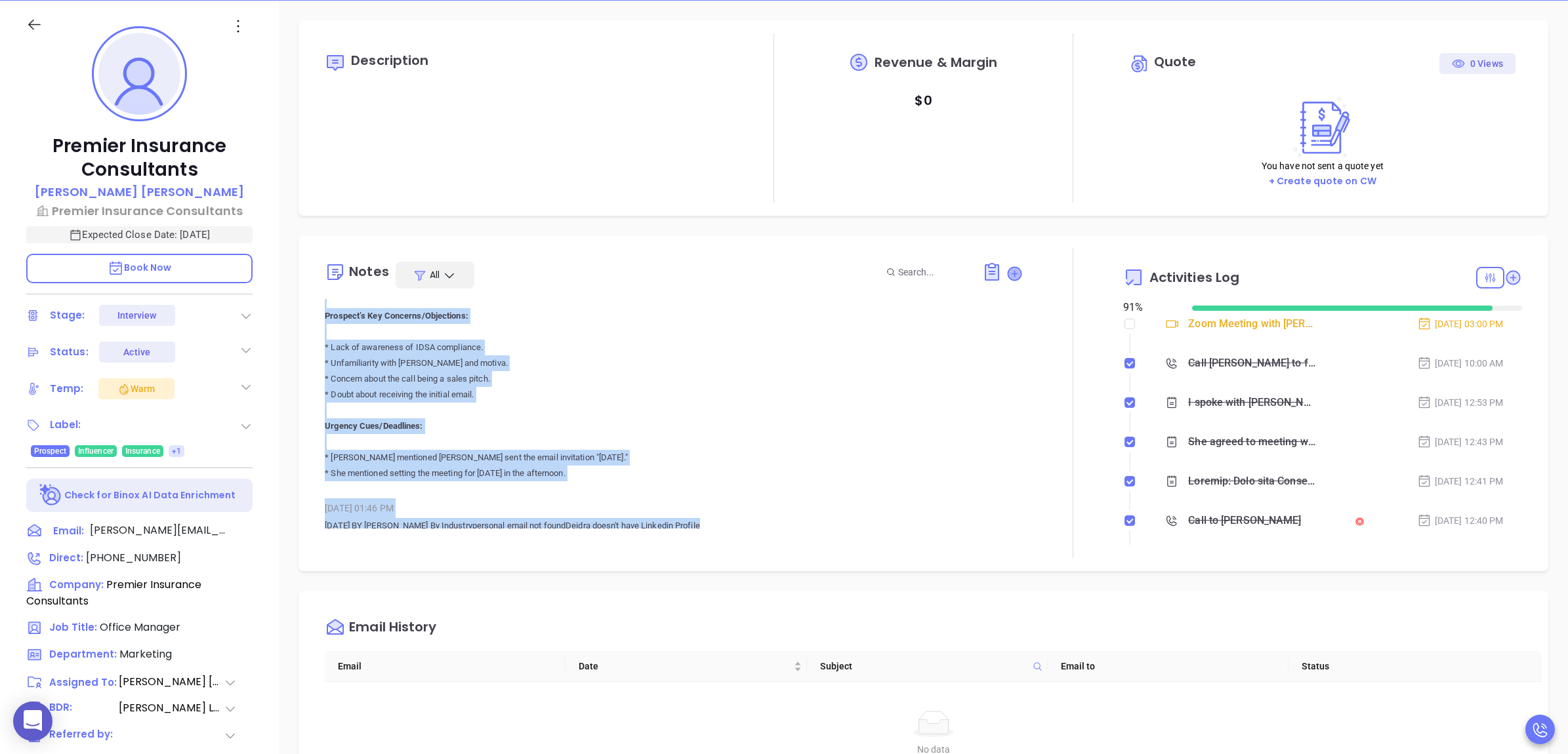
click at [1009, 274] on icon at bounding box center [1014, 273] width 13 height 13
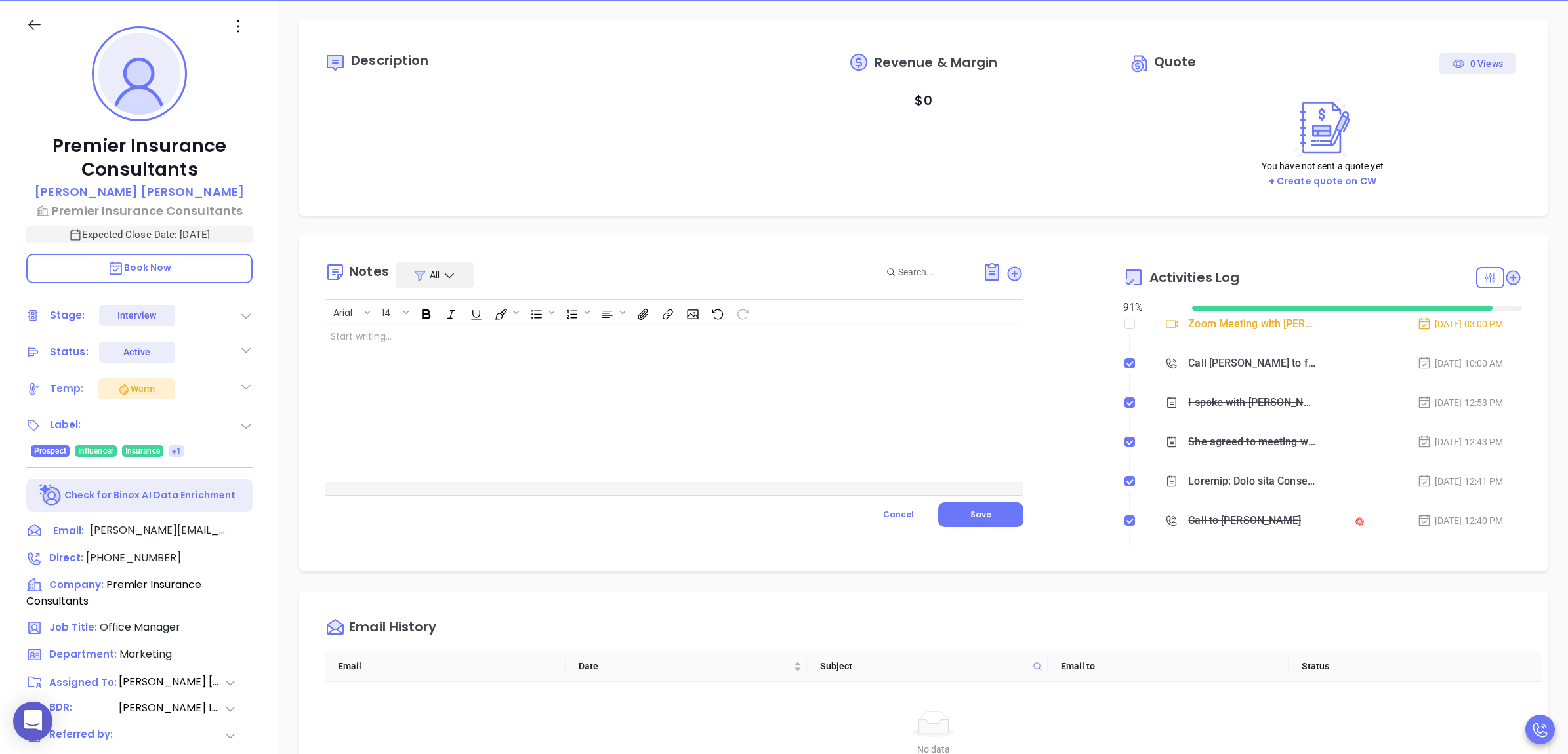
click at [791, 403] on div at bounding box center [650, 403] width 648 height 157
click at [1011, 520] on button "Save" at bounding box center [980, 515] width 85 height 25
